Goal: Find contact information: Find contact information

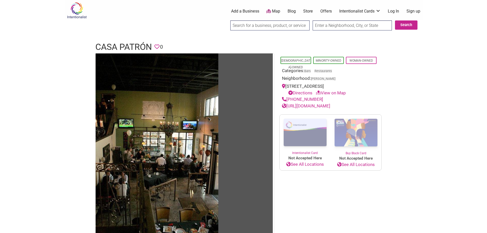
click at [324, 105] on link "[URL][DOMAIN_NAME]" at bounding box center [306, 105] width 48 height 5
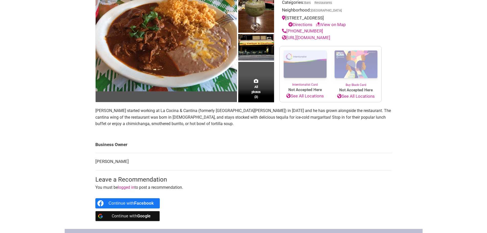
scroll to position [77, 0]
